Goal: Task Accomplishment & Management: Use online tool/utility

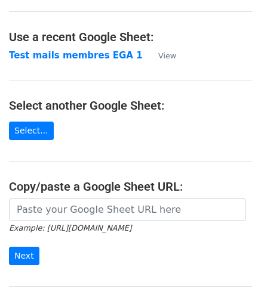
scroll to position [53, 0]
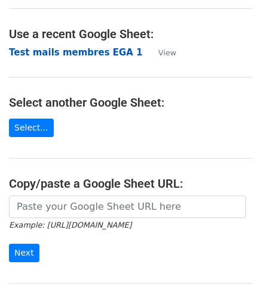
click at [73, 54] on strong "Test mails membres EGA 1" at bounding box center [76, 52] width 134 height 11
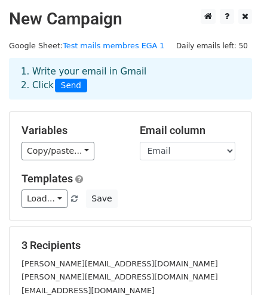
click at [57, 86] on span "Send" at bounding box center [71, 86] width 32 height 14
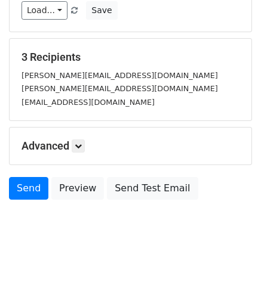
scroll to position [192, 0]
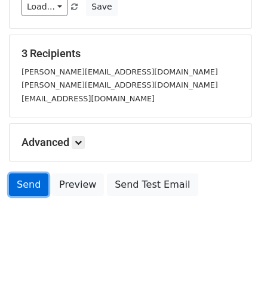
click at [26, 181] on link "Send" at bounding box center [28, 185] width 39 height 23
click at [37, 181] on link "Send" at bounding box center [28, 185] width 39 height 23
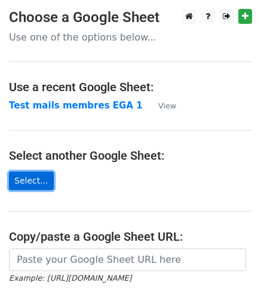
click at [25, 177] on link "Select..." at bounding box center [31, 181] width 45 height 18
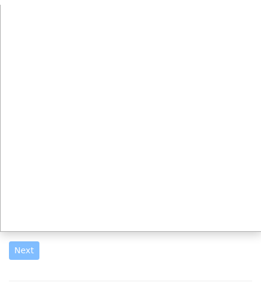
scroll to position [62, 0]
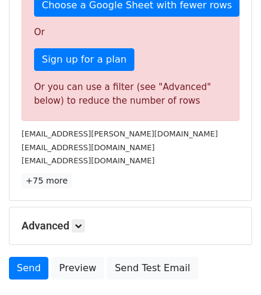
scroll to position [402, 0]
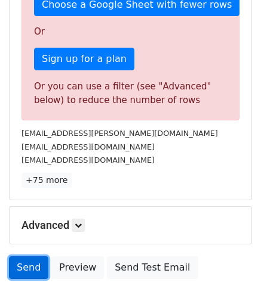
click at [30, 256] on link "Send" at bounding box center [28, 267] width 39 height 23
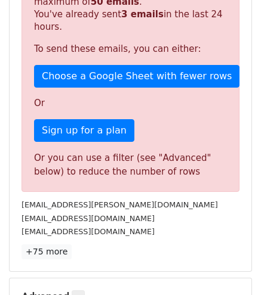
scroll to position [299, 0]
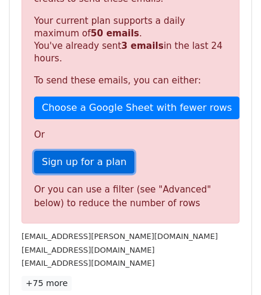
click at [72, 151] on link "Sign up for a plan" at bounding box center [84, 162] width 100 height 23
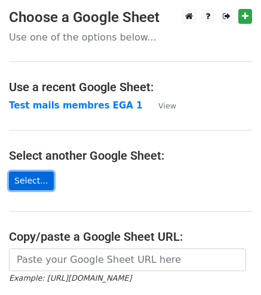
click at [24, 185] on link "Select..." at bounding box center [31, 181] width 45 height 18
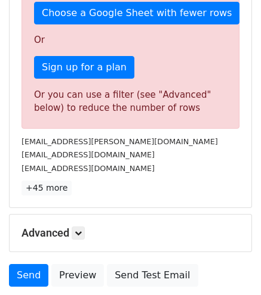
scroll to position [383, 0]
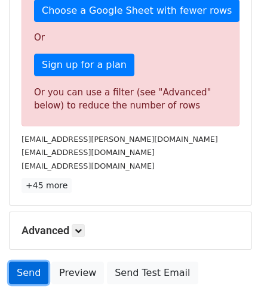
click at [29, 262] on link "Send" at bounding box center [28, 273] width 39 height 23
